Goal: Download file/media

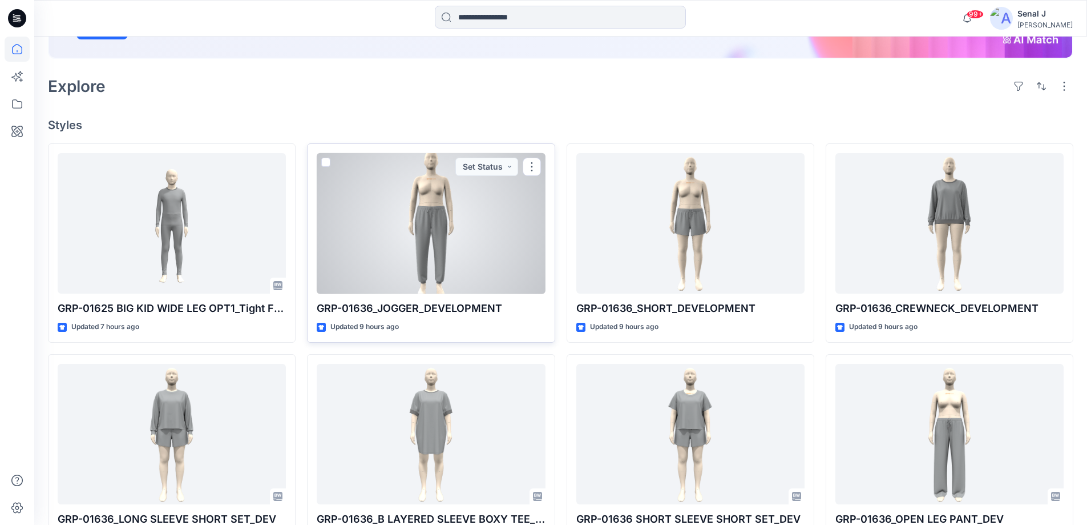
scroll to position [219, 0]
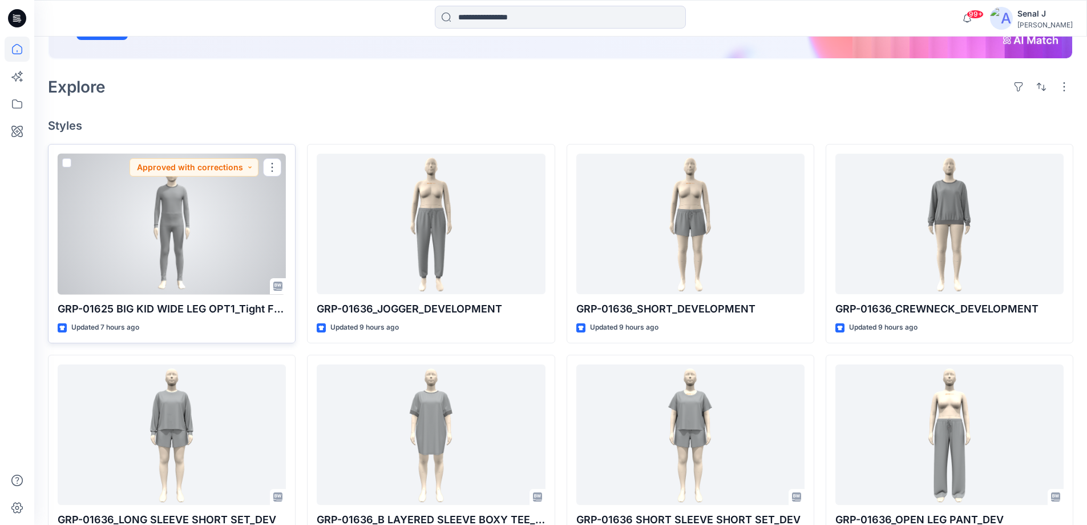
click at [231, 204] on div at bounding box center [172, 224] width 228 height 141
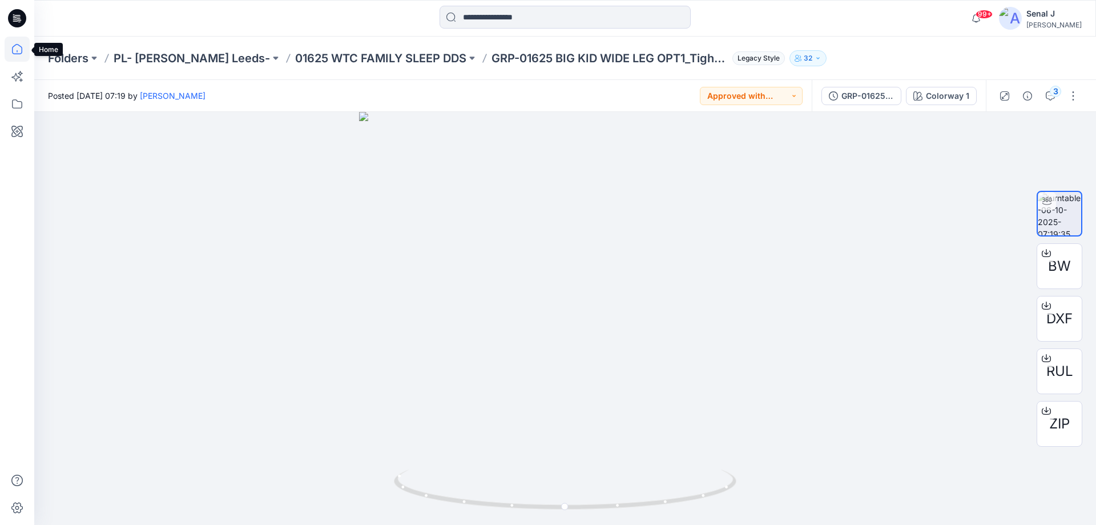
click at [12, 50] on icon at bounding box center [17, 49] width 25 height 25
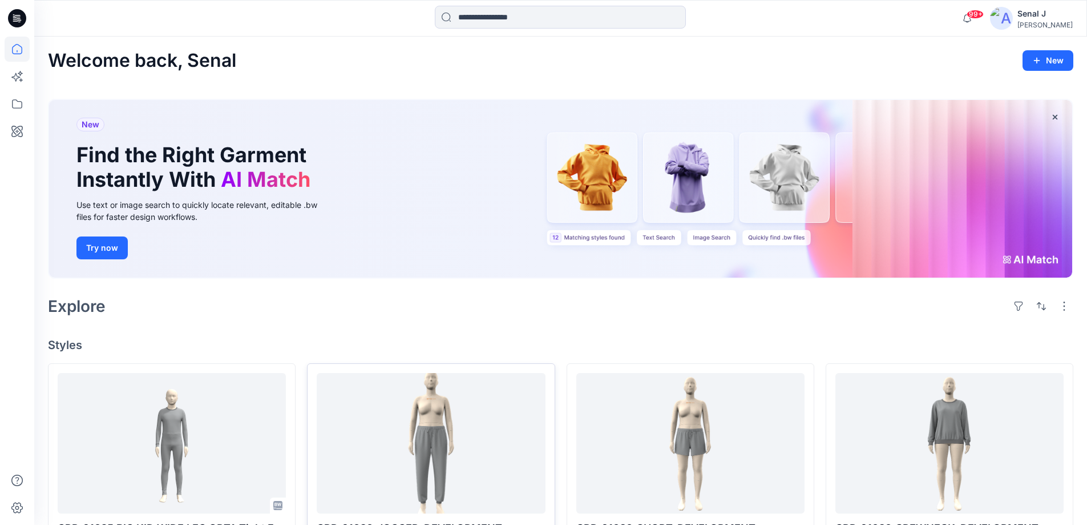
scroll to position [76, 0]
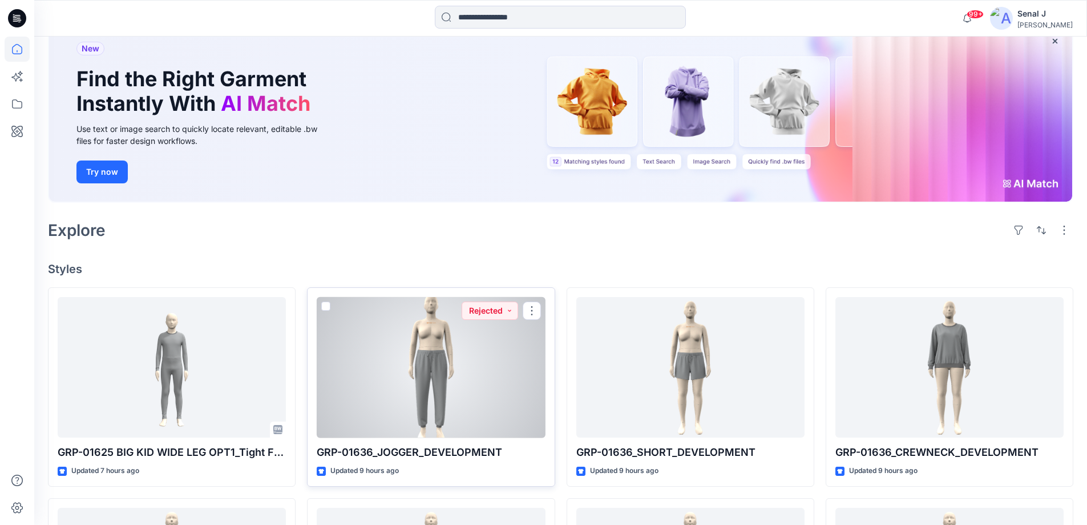
click at [506, 372] on div at bounding box center [431, 367] width 228 height 141
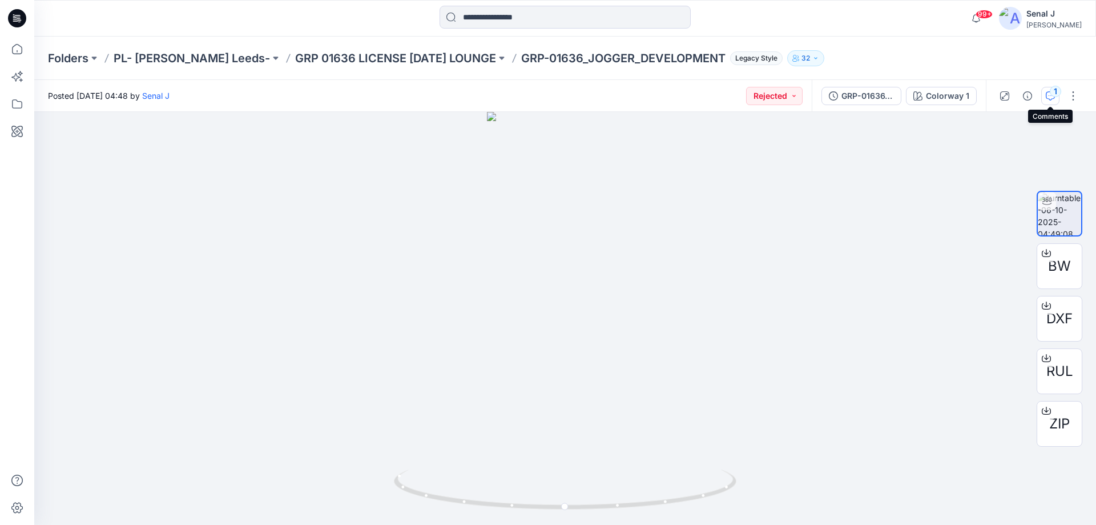
click at [1051, 95] on div "1" at bounding box center [1055, 91] width 11 height 11
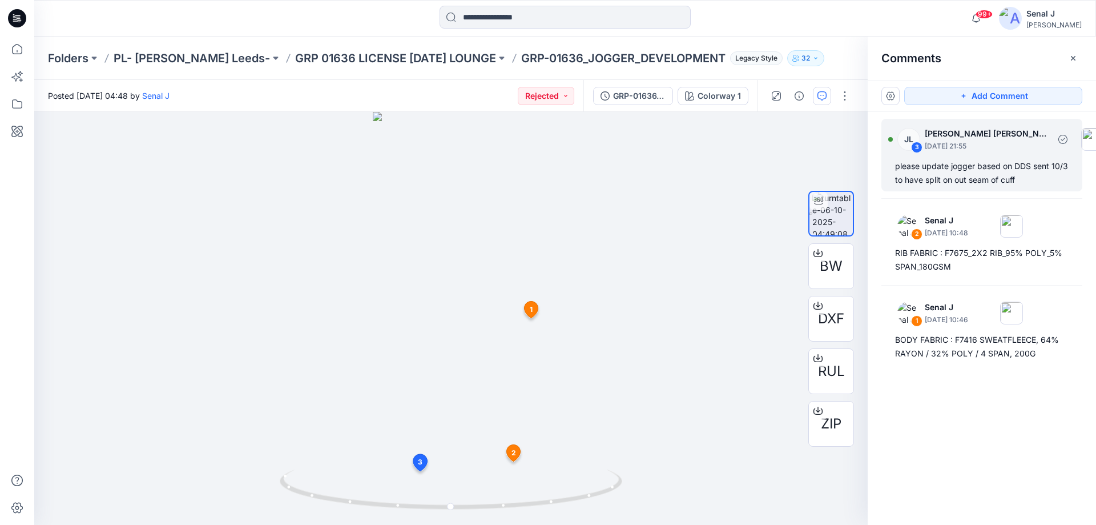
click at [961, 168] on div "please update jogger based on DDS sent 10/3 to have split on out seam of cuff" at bounding box center [982, 172] width 174 height 27
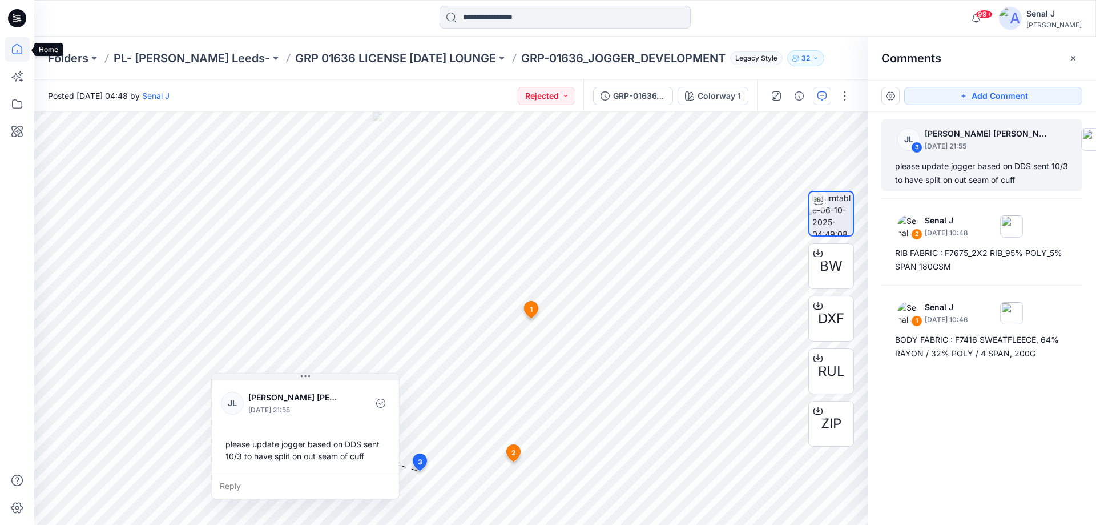
click at [19, 47] on icon at bounding box center [17, 49] width 25 height 25
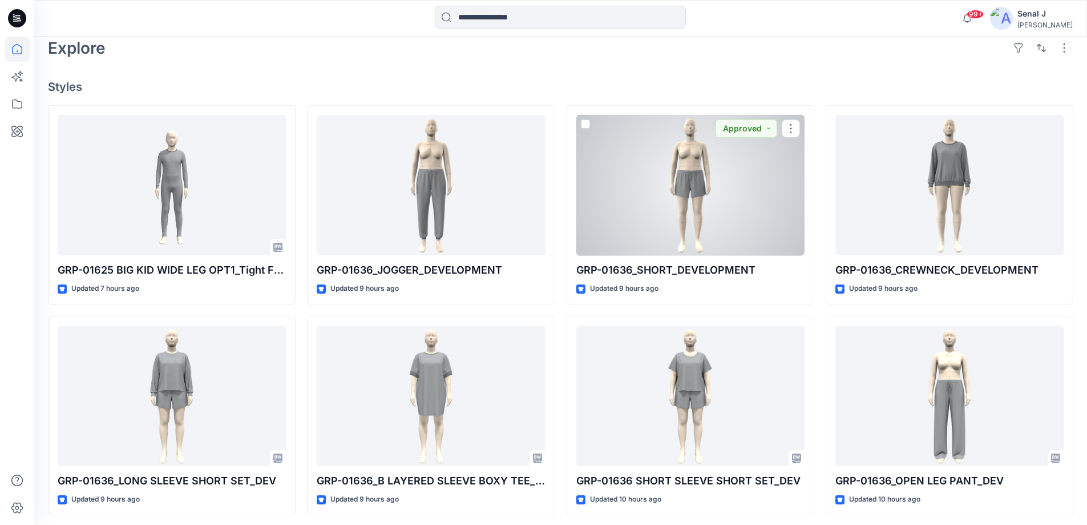
scroll to position [76, 0]
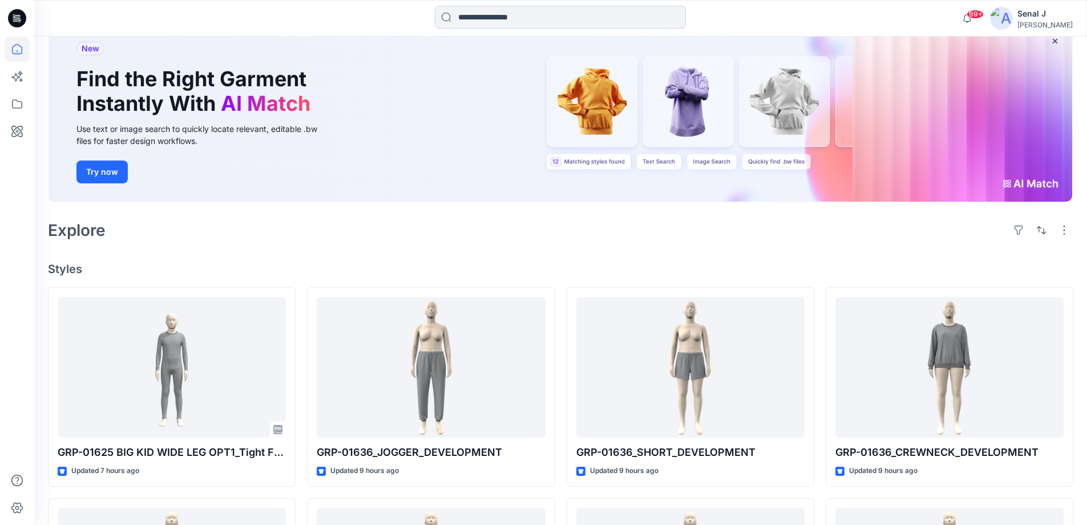
click at [550, 22] on input at bounding box center [560, 17] width 251 height 23
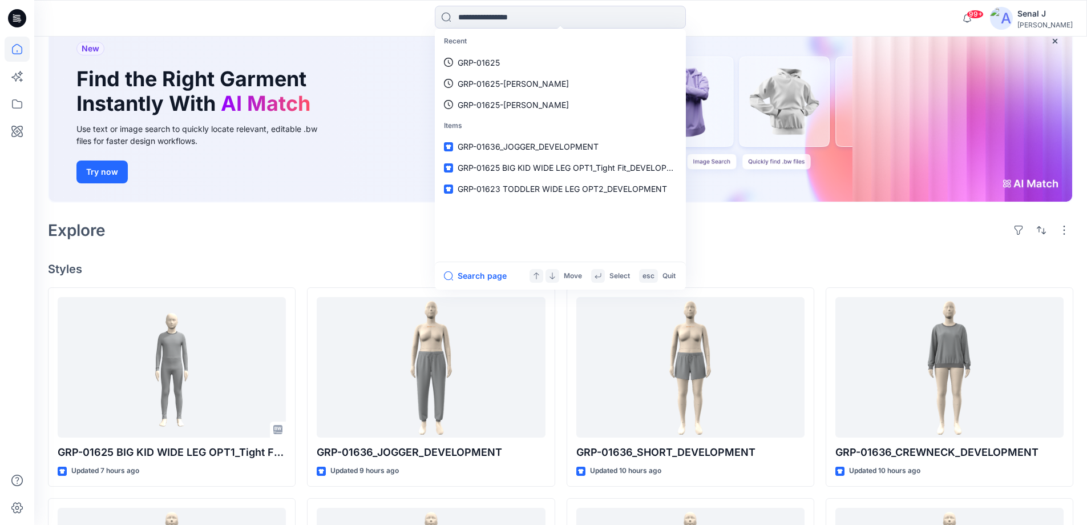
paste input "*********"
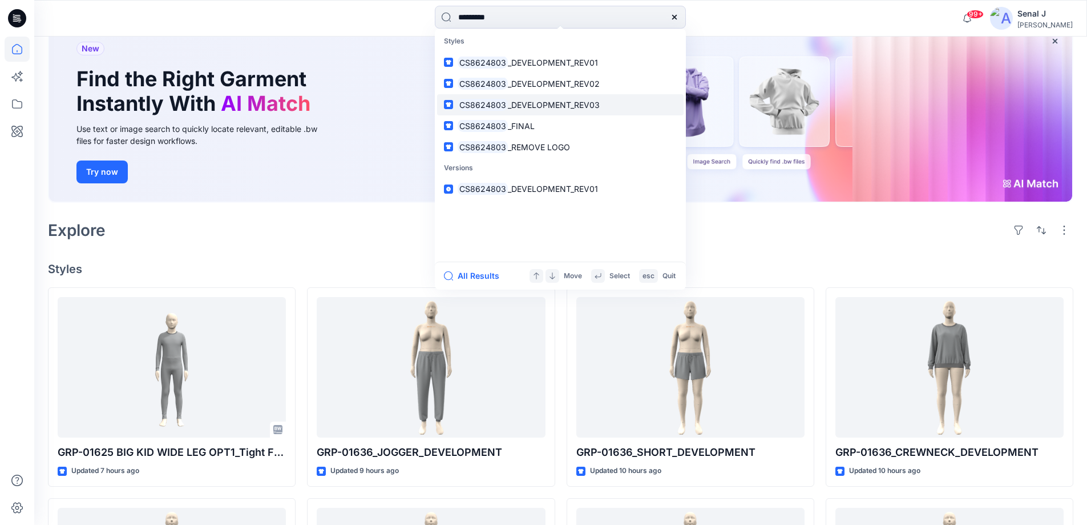
type input "*********"
click at [540, 104] on span "_DEVELOPMENT_REV03" at bounding box center [554, 105] width 92 height 10
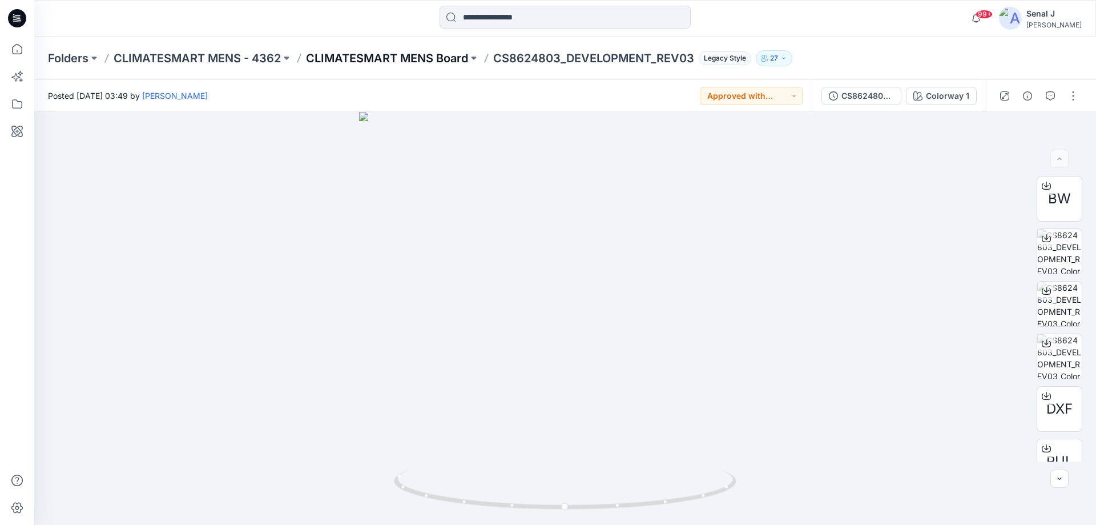
click at [415, 59] on p "CLIMATESMART MENS Board" at bounding box center [387, 58] width 162 height 16
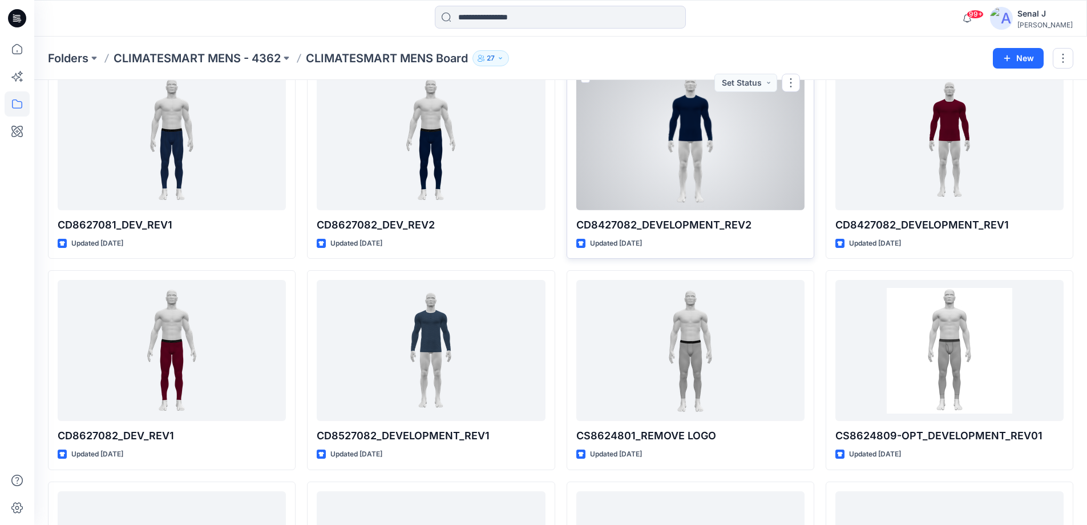
scroll to position [355, 0]
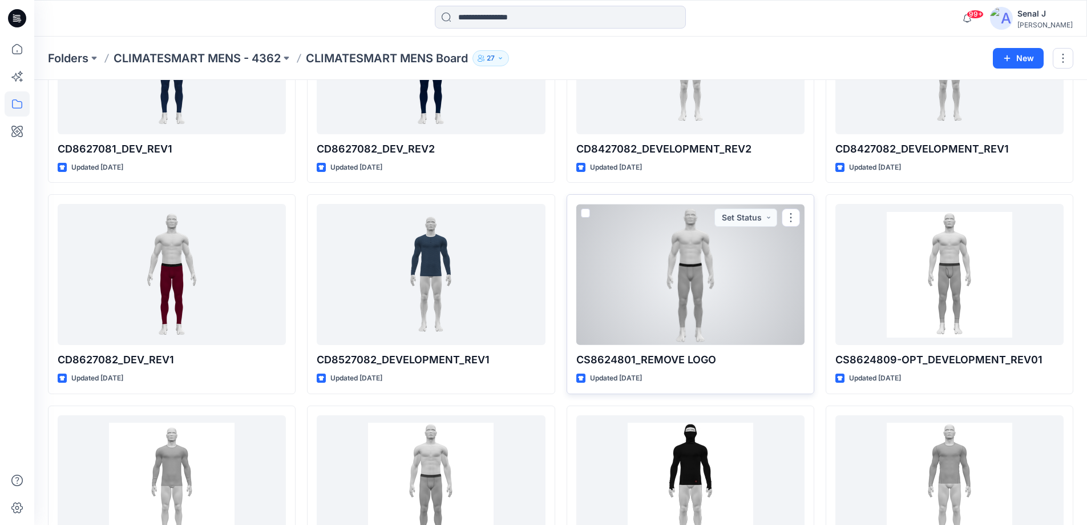
click at [712, 279] on div at bounding box center [690, 274] width 228 height 141
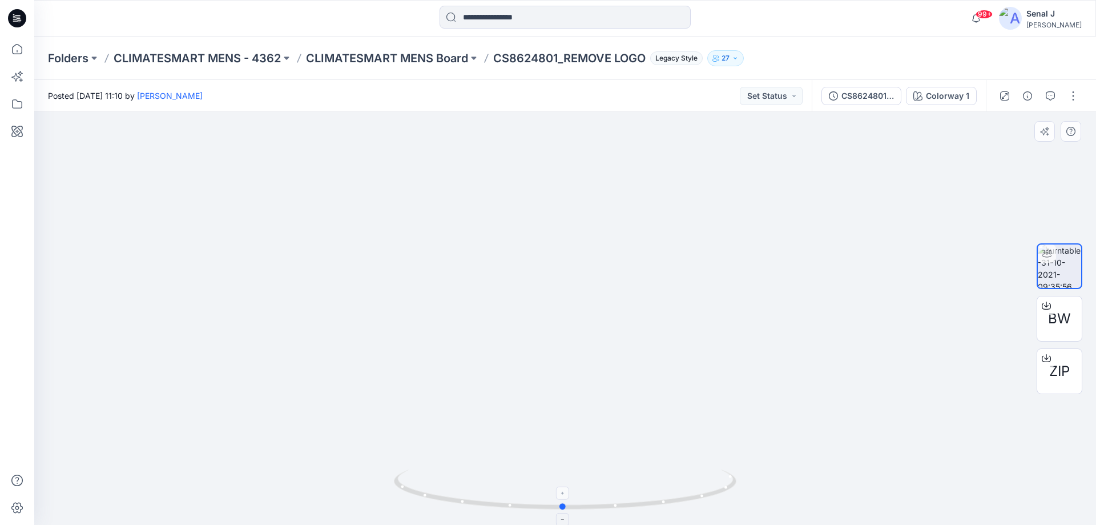
click at [691, 482] on icon at bounding box center [566, 490] width 345 height 43
click at [15, 49] on icon at bounding box center [17, 49] width 25 height 25
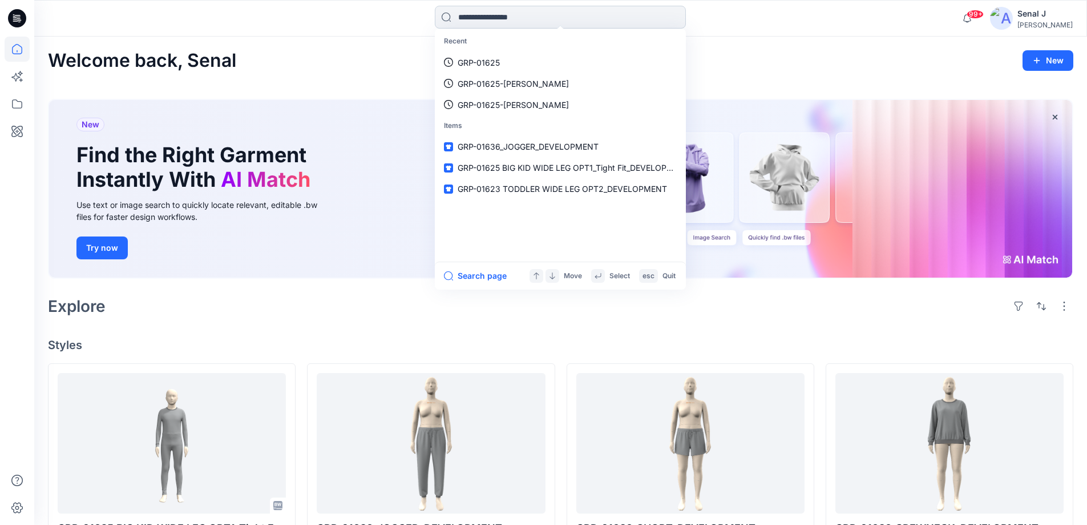
click at [483, 20] on input at bounding box center [560, 17] width 251 height 23
click at [501, 59] on p "CS8624803" at bounding box center [481, 63] width 47 height 12
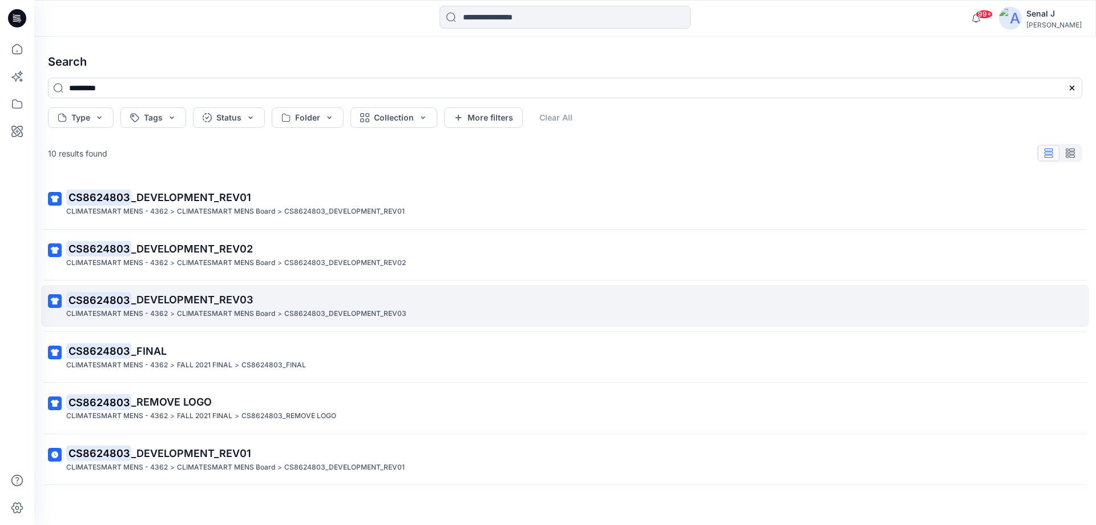
click at [208, 300] on span "_DEVELOPMENT_REV03" at bounding box center [192, 299] width 122 height 12
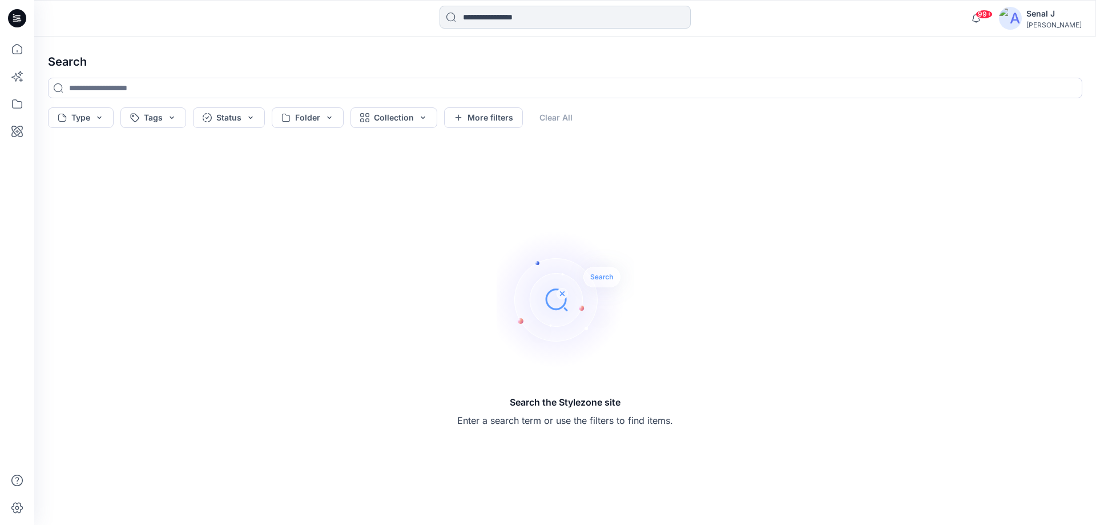
click at [503, 17] on input at bounding box center [564, 17] width 251 height 23
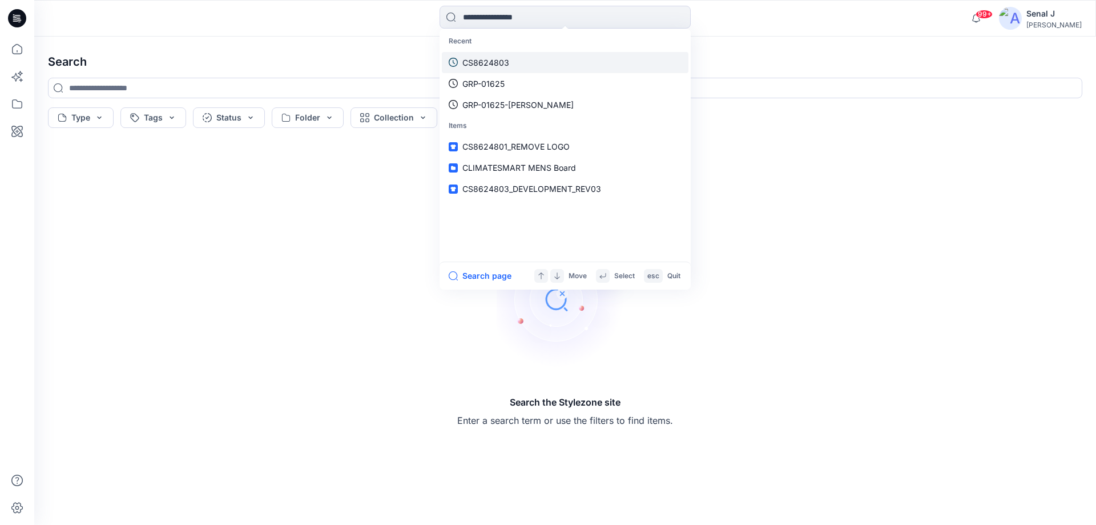
click at [480, 68] on link "CS8624803" at bounding box center [565, 62] width 247 height 21
type input "*********"
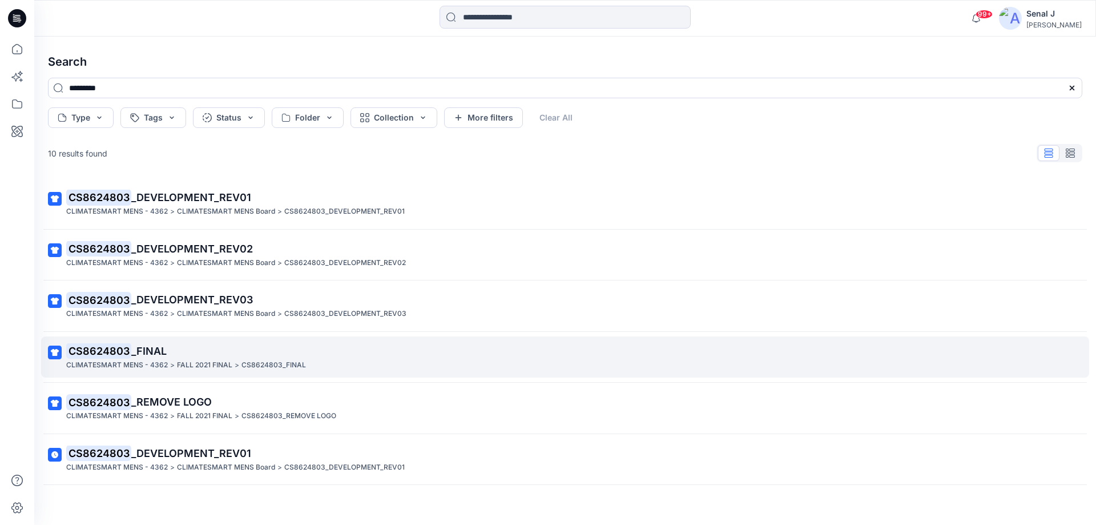
click at [136, 351] on span "_FINAL" at bounding box center [148, 351] width 35 height 12
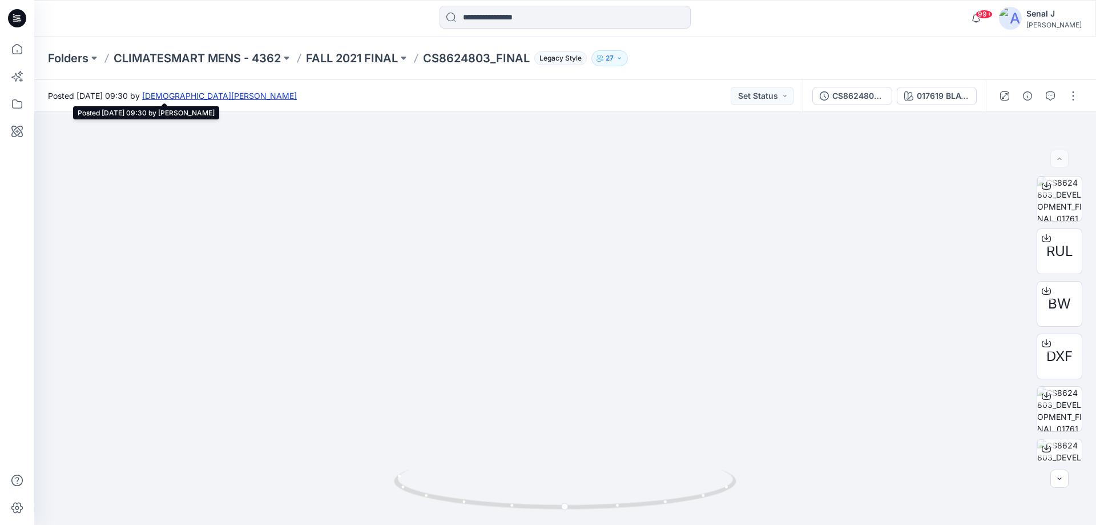
click at [252, 94] on link "Ashan Fernando" at bounding box center [219, 96] width 155 height 10
drag, startPoint x: 706, startPoint y: 495, endPoint x: 557, endPoint y: 493, distance: 149.0
click at [557, 493] on icon at bounding box center [566, 490] width 345 height 43
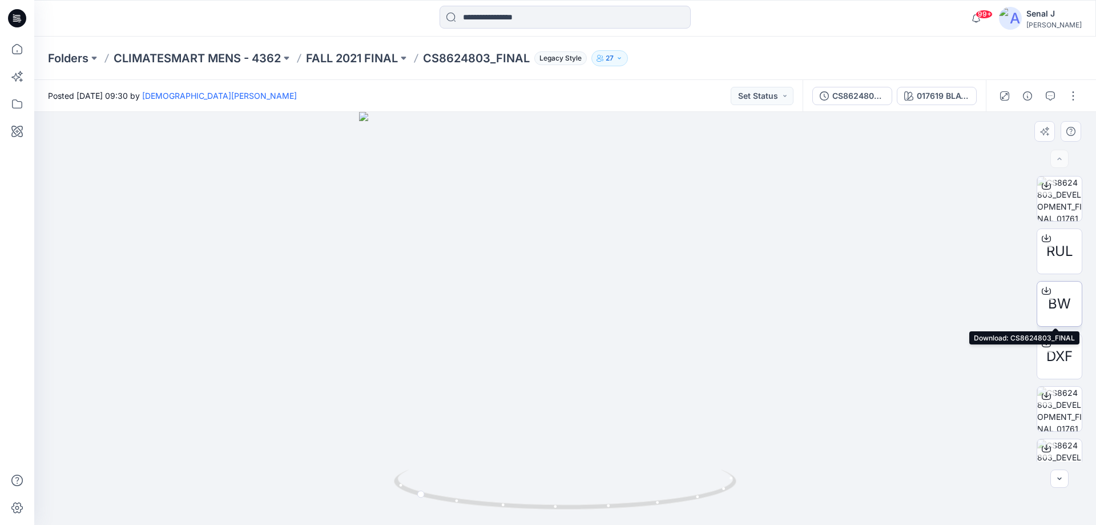
click at [1058, 293] on span "BW" at bounding box center [1059, 303] width 23 height 21
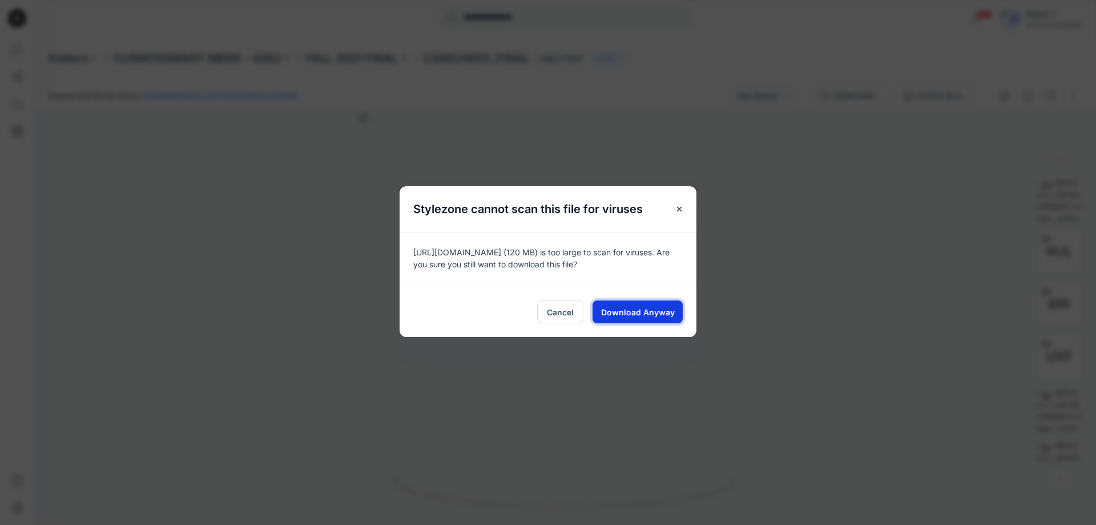
click at [660, 313] on span "Download Anyway" at bounding box center [638, 312] width 74 height 12
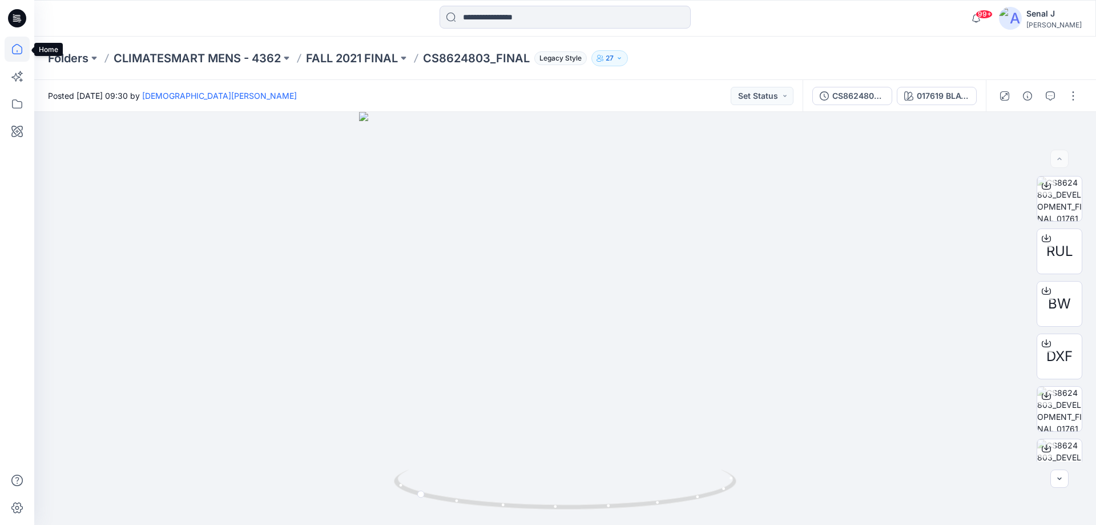
click at [11, 46] on icon at bounding box center [17, 49] width 25 height 25
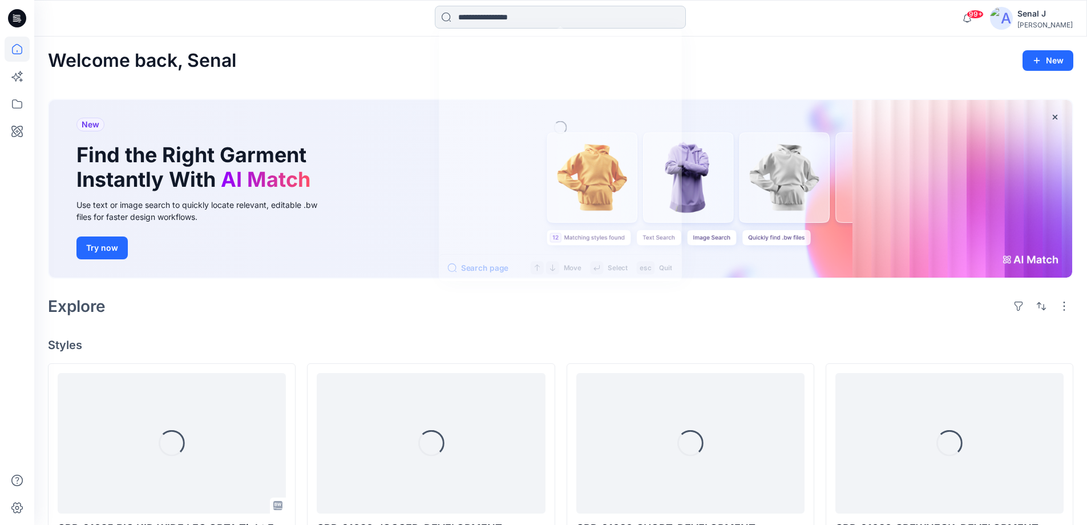
click at [494, 19] on input at bounding box center [560, 17] width 251 height 23
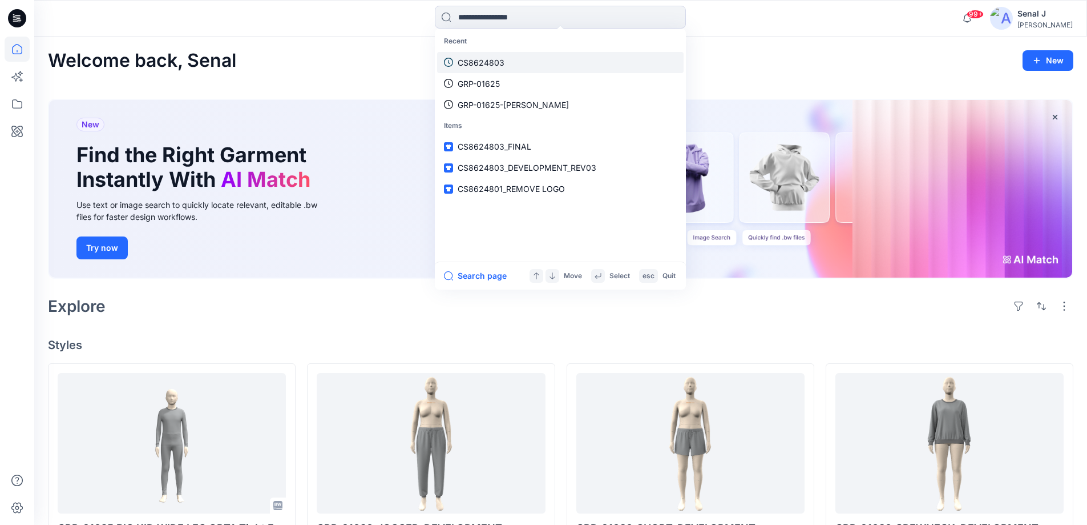
click at [511, 69] on link "CS8624803" at bounding box center [560, 62] width 247 height 21
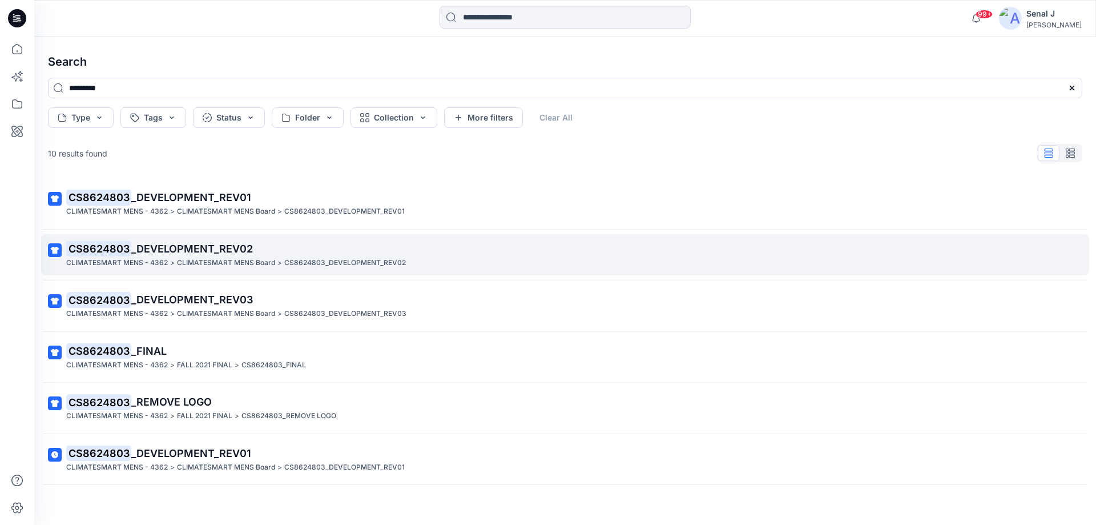
click at [176, 253] on span "_DEVELOPMENT_REV02" at bounding box center [192, 249] width 122 height 12
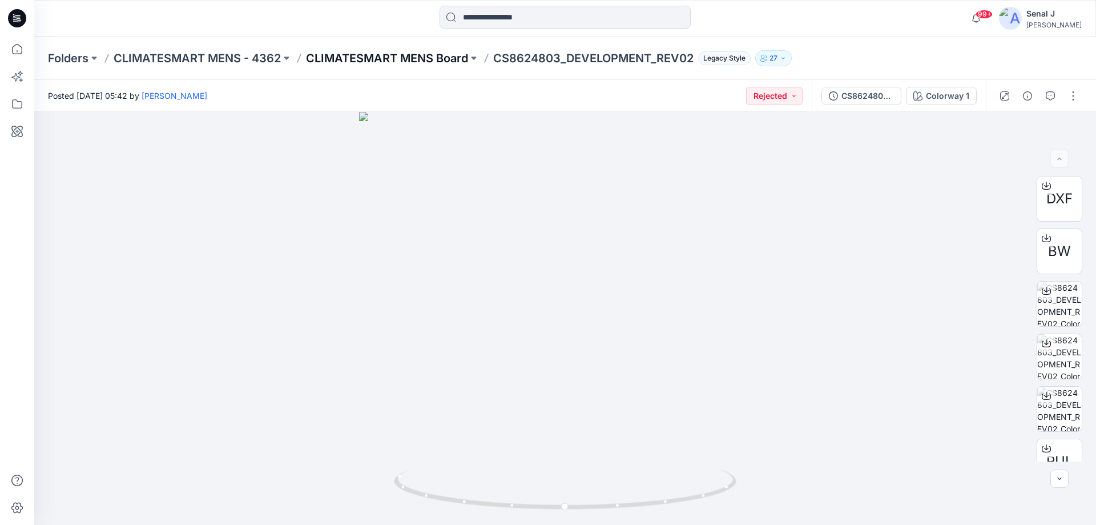
click at [356, 58] on p "CLIMATESMART MENS Board" at bounding box center [387, 58] width 162 height 16
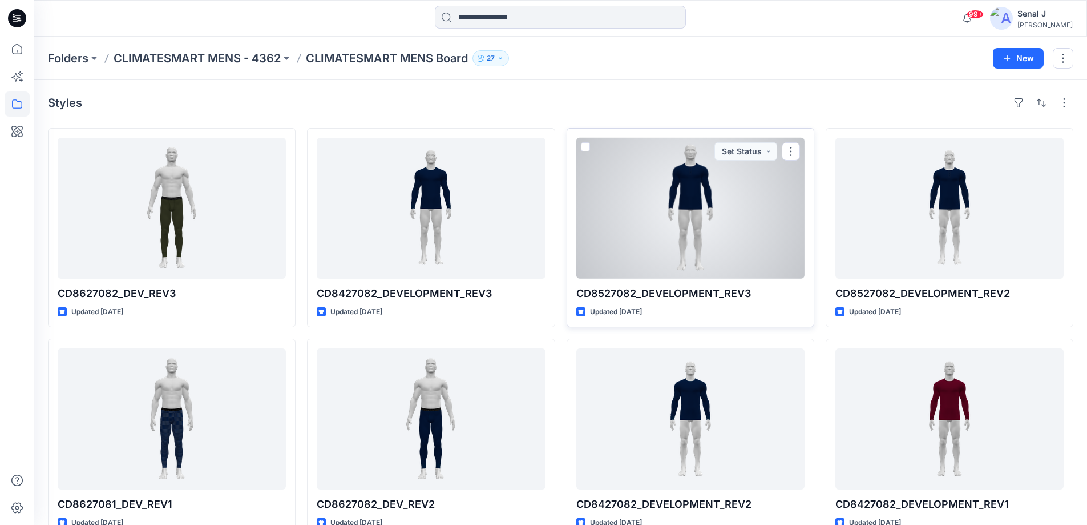
scroll to position [76, 0]
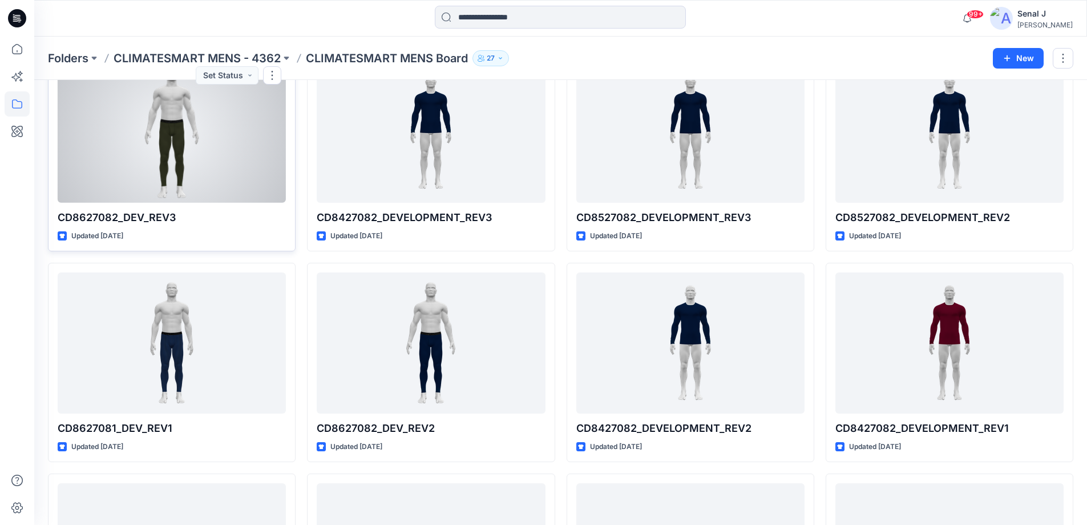
click at [178, 159] on div at bounding box center [172, 132] width 228 height 141
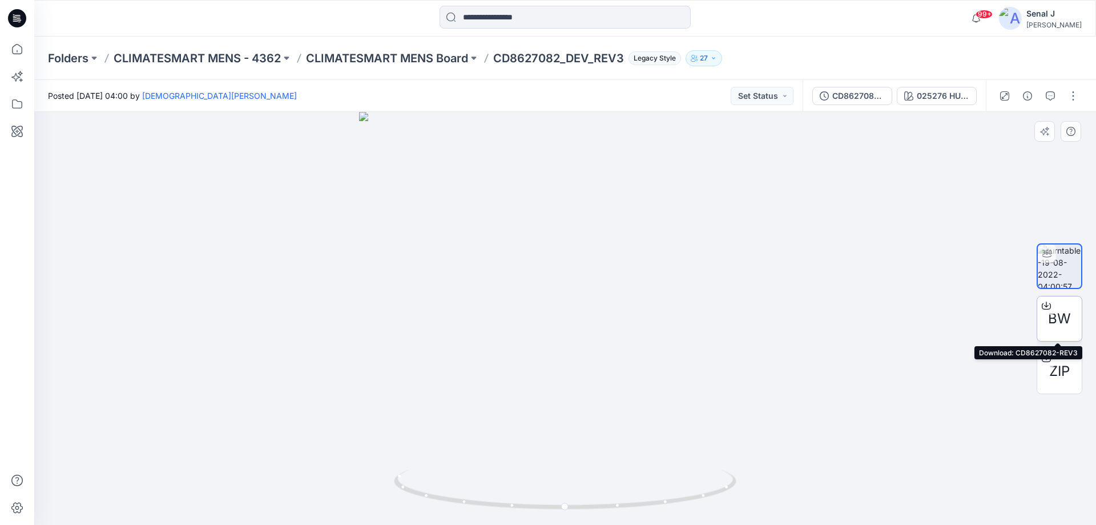
click at [1054, 317] on span "BW" at bounding box center [1059, 318] width 23 height 21
